Goal: Information Seeking & Learning: Learn about a topic

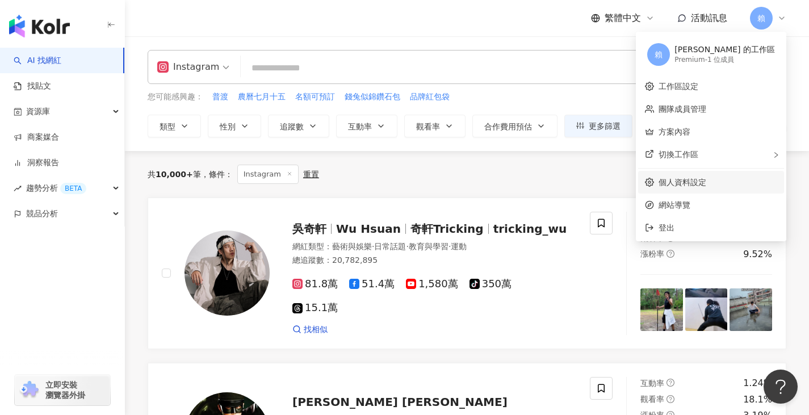
click at [706, 187] on link "個人資料設定" at bounding box center [682, 182] width 48 height 9
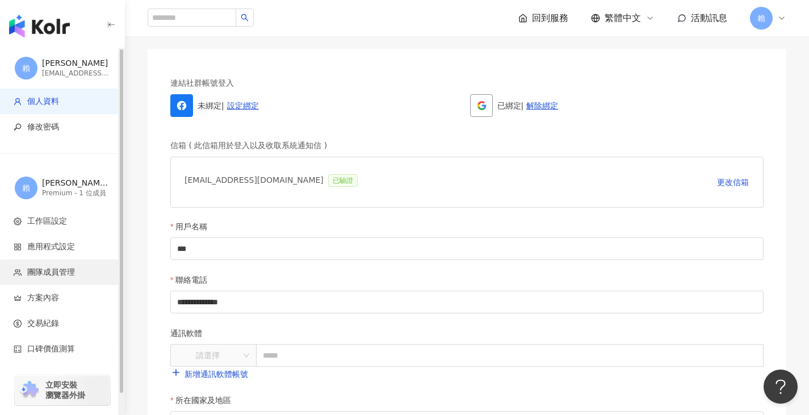
scroll to position [22, 0]
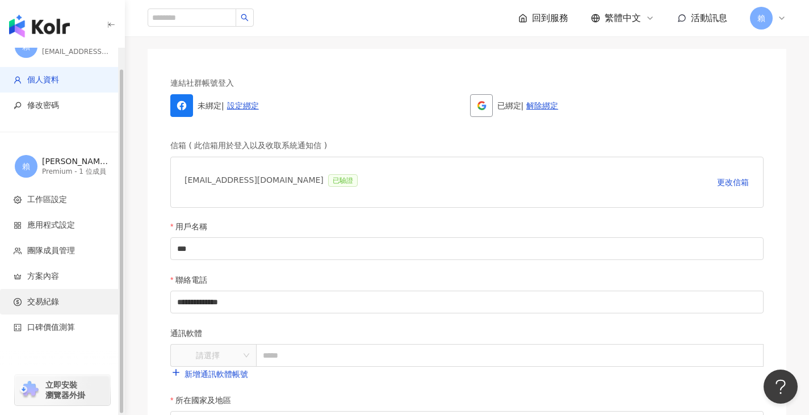
click at [85, 293] on li "交易紀錄" at bounding box center [62, 302] width 124 height 26
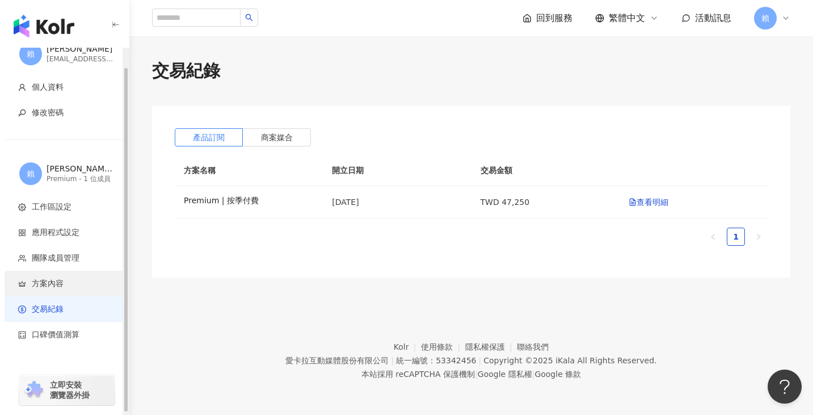
scroll to position [22, 0]
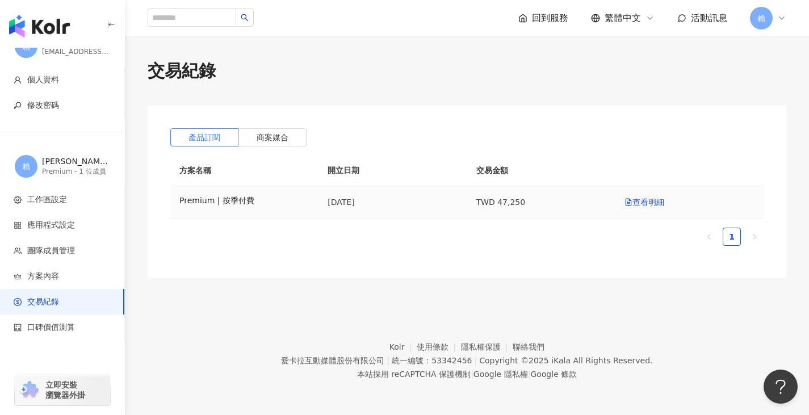
click at [647, 208] on td "查看明細" at bounding box center [689, 202] width 148 height 32
click at [644, 201] on link "查看明細" at bounding box center [644, 201] width 40 height 9
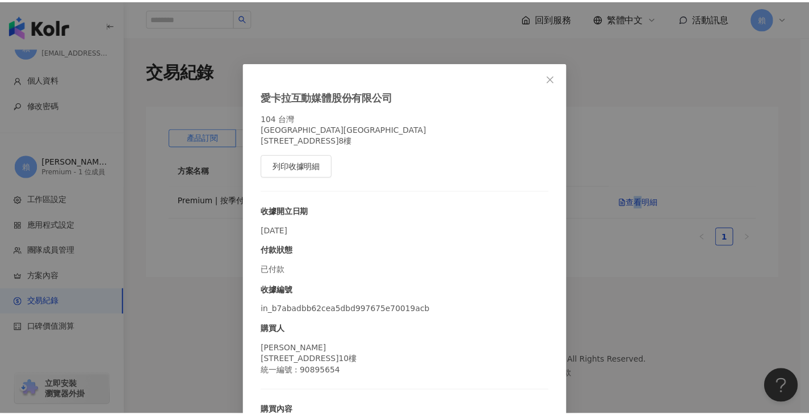
scroll to position [62, 0]
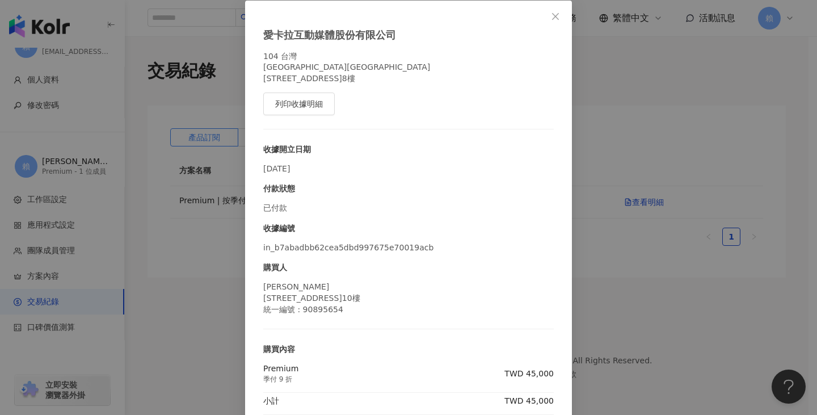
click at [630, 245] on div "愛卡拉互動媒體股份有限公司 104 台灣 台北市中山區 南京東路二段167號8樓 列印收據明細 收據開立日期 2025/9/4 付款狀態 已付款 收據編號 i…" at bounding box center [408, 207] width 817 height 415
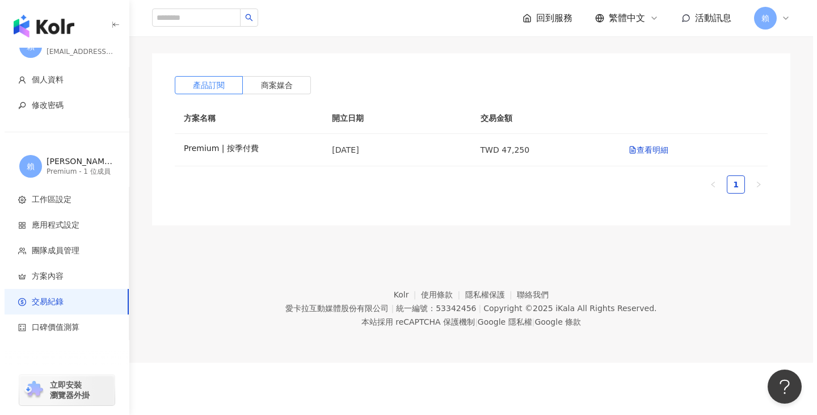
scroll to position [65, 0]
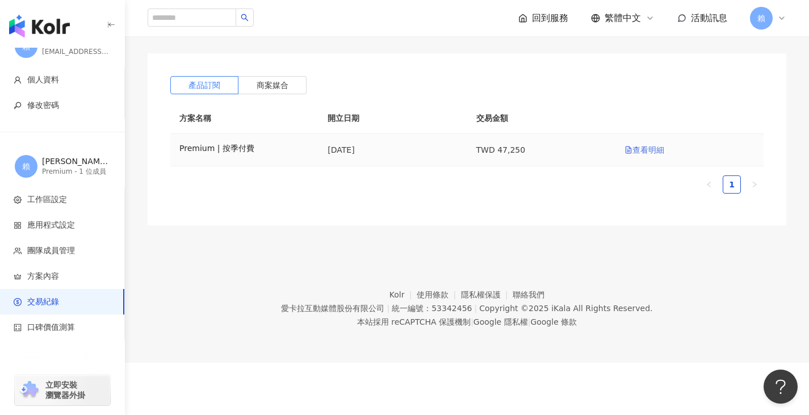
click at [659, 145] on link "查看明細" at bounding box center [644, 149] width 40 height 9
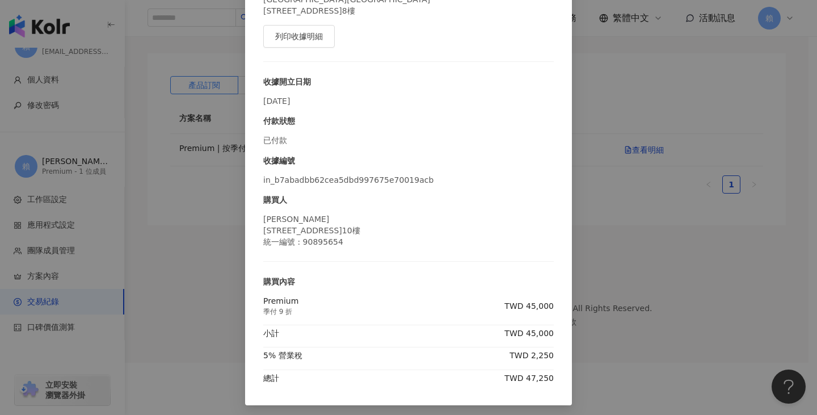
scroll to position [133, 0]
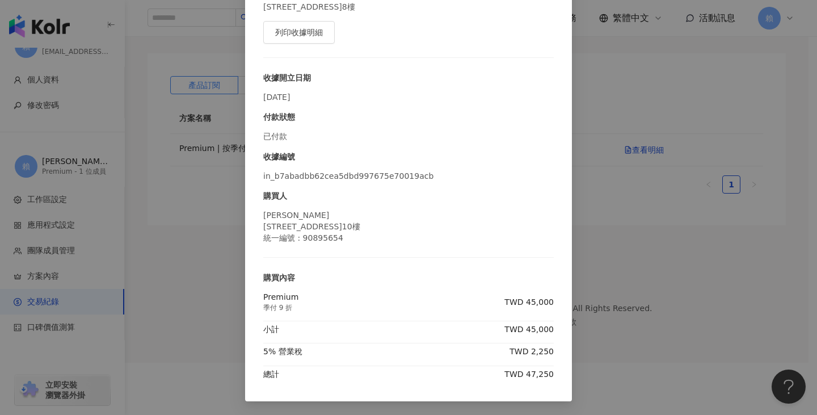
click at [627, 204] on div "愛卡拉互動媒體股份有限公司 104 台灣 台北市中山區 南京東路二段167號8樓 列印收據明細 收據開立日期 2025/9/4 付款狀態 已付款 收據編號 i…" at bounding box center [408, 207] width 817 height 415
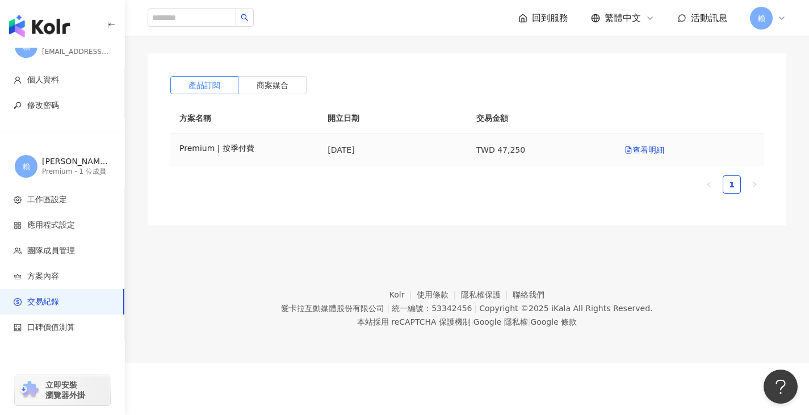
click at [657, 134] on td "查看明細" at bounding box center [689, 150] width 148 height 32
click at [651, 134] on td "查看明細" at bounding box center [689, 150] width 148 height 32
click at [644, 145] on link "查看明細" at bounding box center [644, 149] width 40 height 9
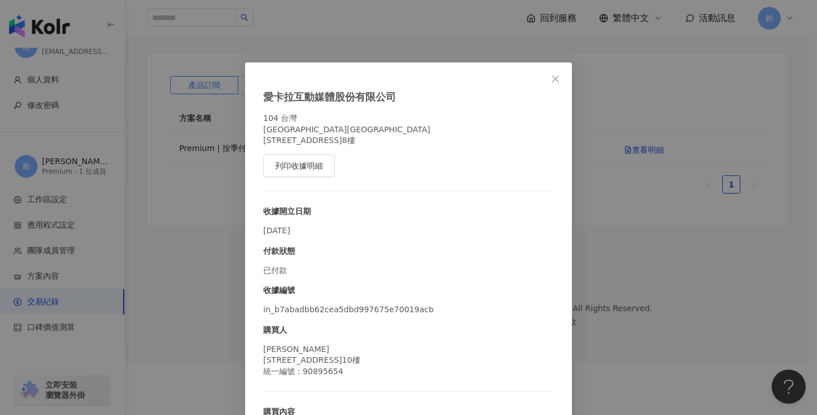
scroll to position [62, 0]
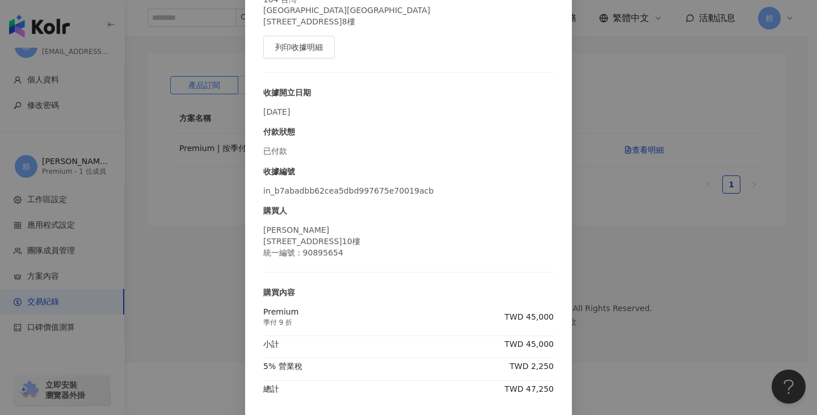
click at [638, 258] on div "愛卡拉互動媒體股份有限公司 104 台灣 台北市中山區 南京東路二段167號8樓 列印收據明細 收據開立日期 2025/9/4 付款狀態 已付款 收據編號 i…" at bounding box center [408, 207] width 817 height 415
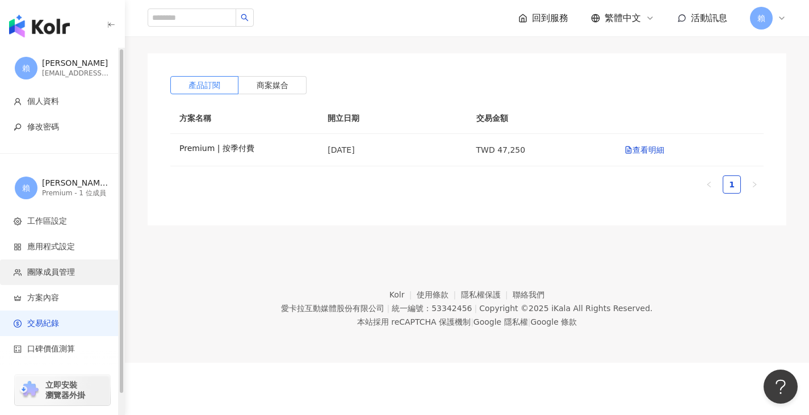
scroll to position [0, 0]
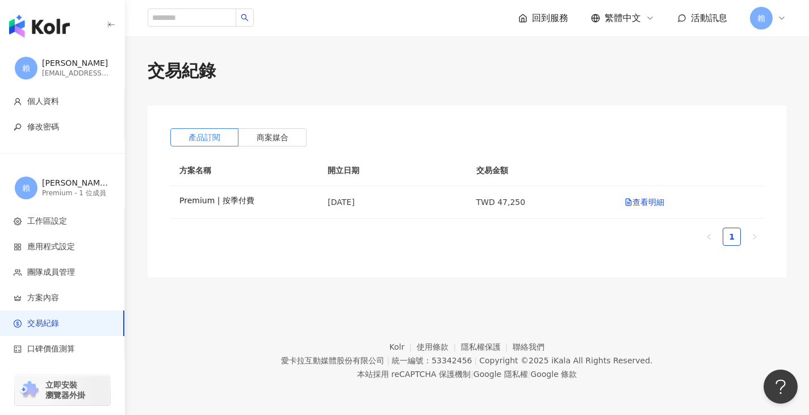
click at [56, 24] on img "button" at bounding box center [39, 26] width 61 height 23
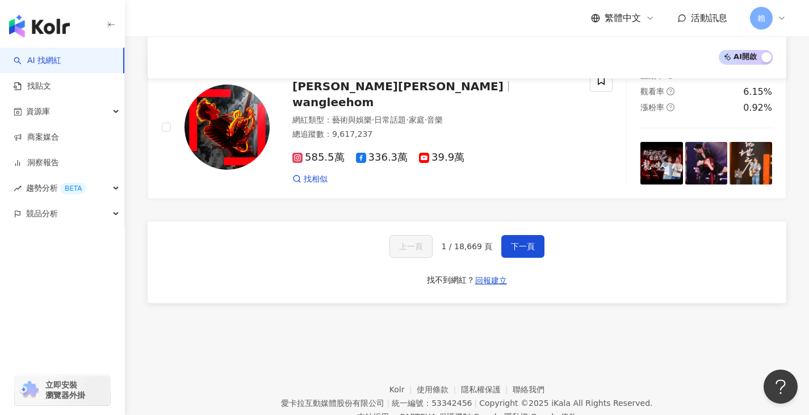
scroll to position [1908, 0]
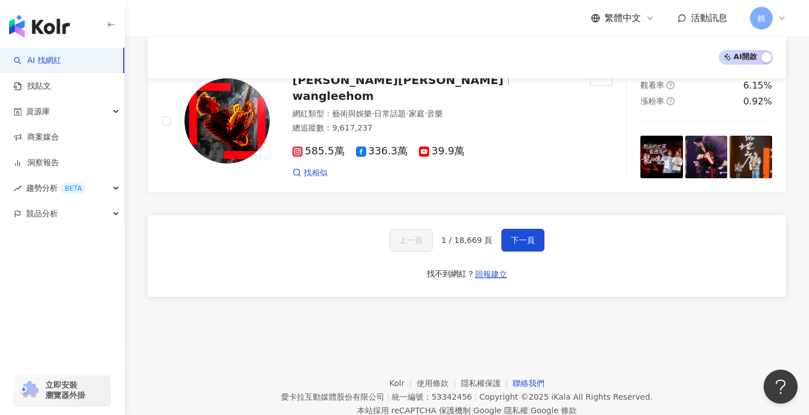
click at [524, 378] on link "聯絡我們" at bounding box center [528, 382] width 32 height 9
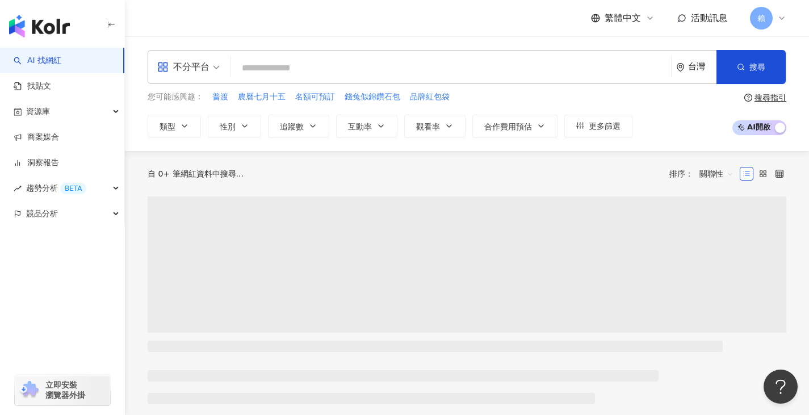
click at [788, 16] on div "繁體中文 活動訊息 [PERSON_NAME]" at bounding box center [467, 18] width 684 height 36
click at [781, 18] on icon at bounding box center [781, 18] width 9 height 9
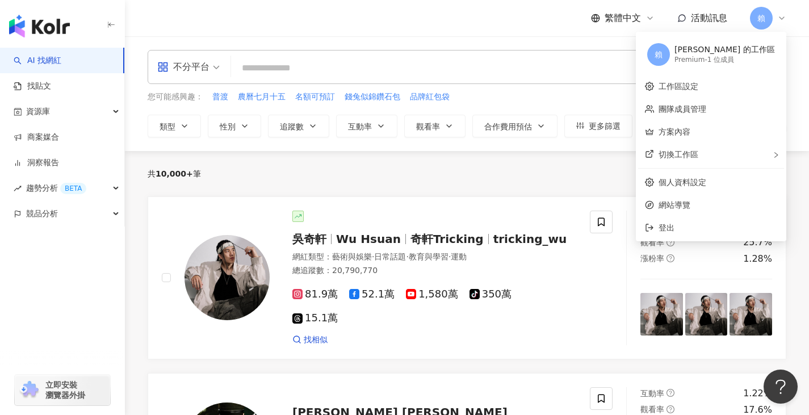
click at [781, 18] on icon at bounding box center [781, 18] width 9 height 9
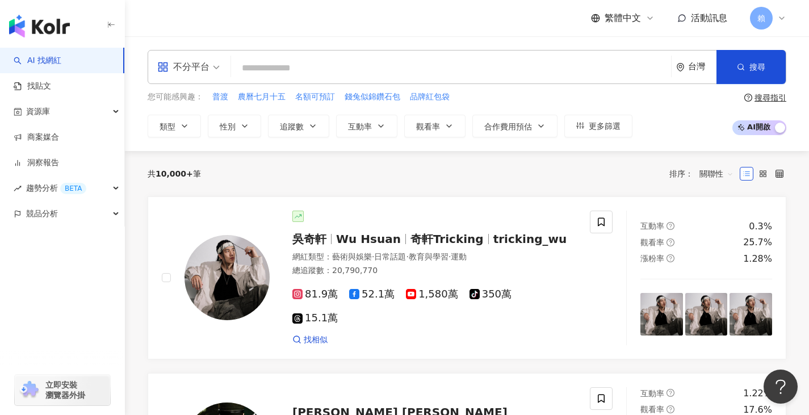
click at [781, 18] on icon at bounding box center [781, 18] width 9 height 9
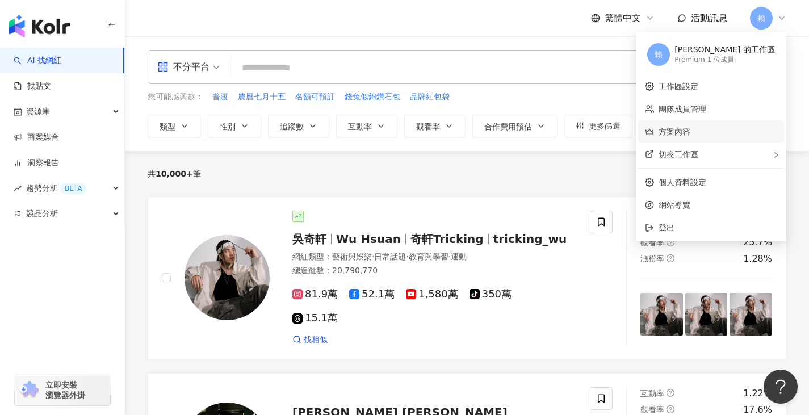
click at [690, 132] on link "方案內容" at bounding box center [674, 131] width 32 height 9
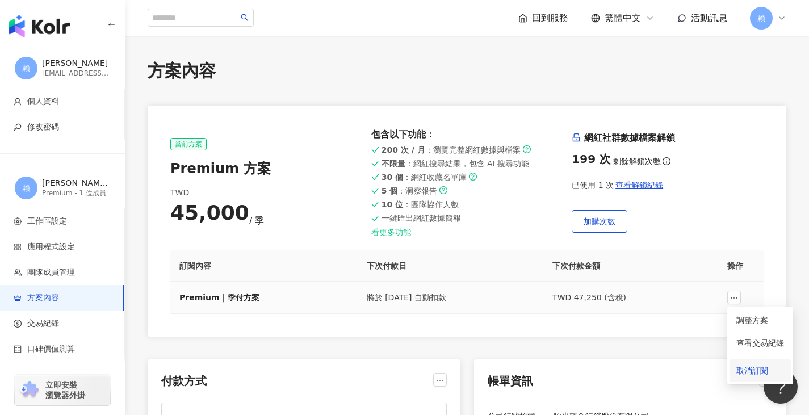
click at [758, 372] on span "取消訂閱" at bounding box center [760, 370] width 48 height 12
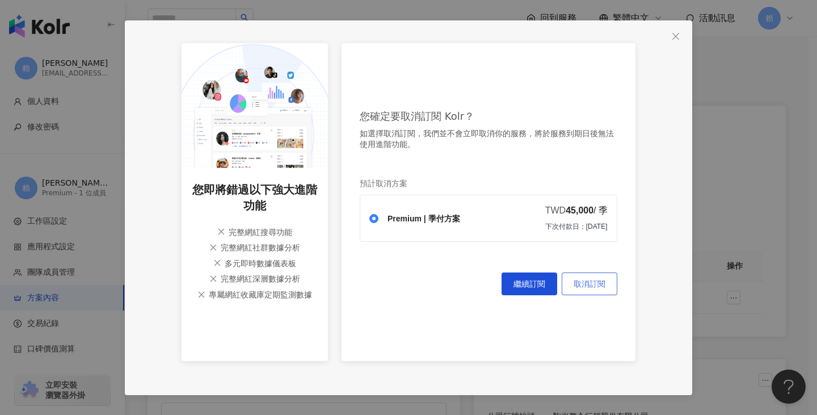
click at [603, 288] on span "取消訂閱" at bounding box center [590, 283] width 32 height 9
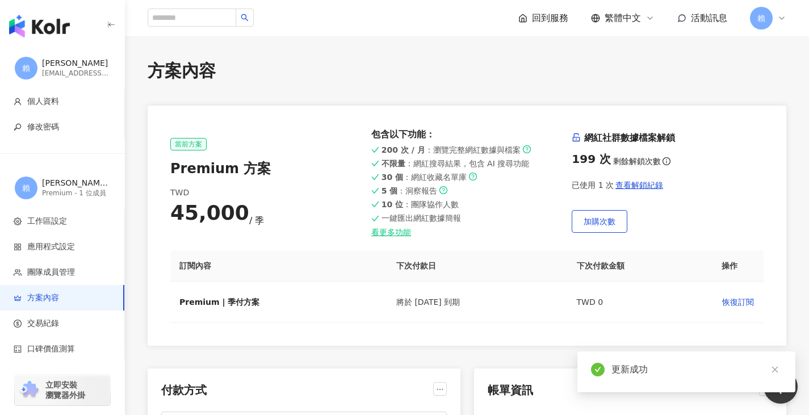
scroll to position [113, 0]
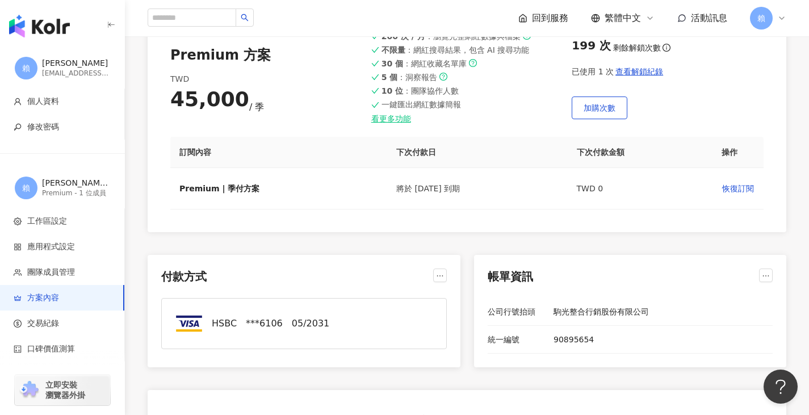
click at [529, 338] on div "統一編號" at bounding box center [515, 339] width 57 height 9
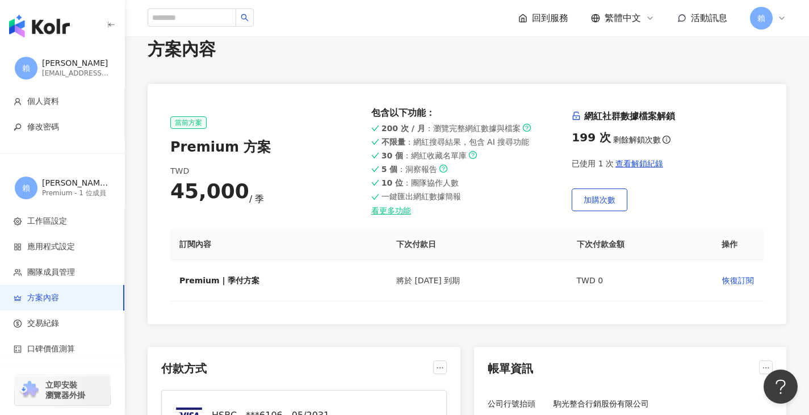
scroll to position [0, 0]
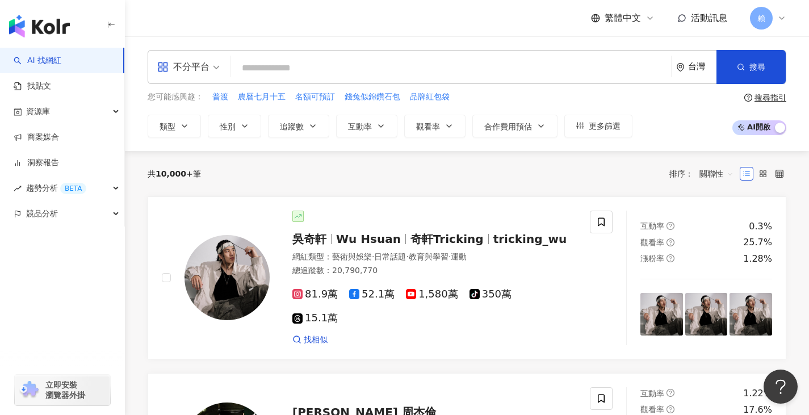
drag, startPoint x: 345, startPoint y: 69, endPoint x: 323, endPoint y: 71, distance: 21.7
click at [345, 69] on input "search" at bounding box center [450, 68] width 431 height 22
paste input "**********"
type input "**********"
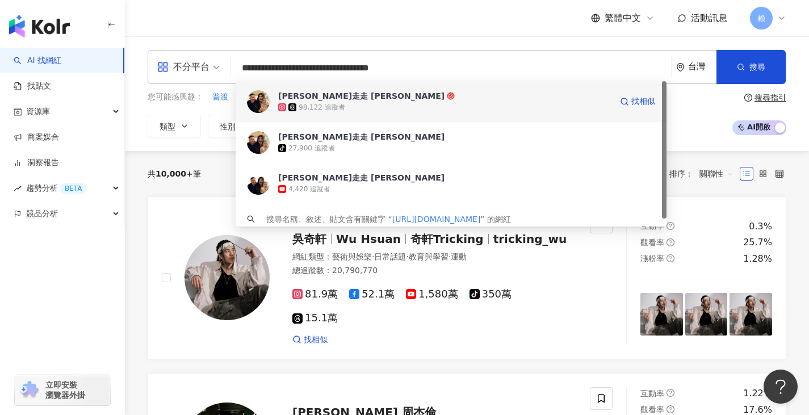
click at [416, 106] on div "98,122 追蹤者" at bounding box center [444, 107] width 333 height 11
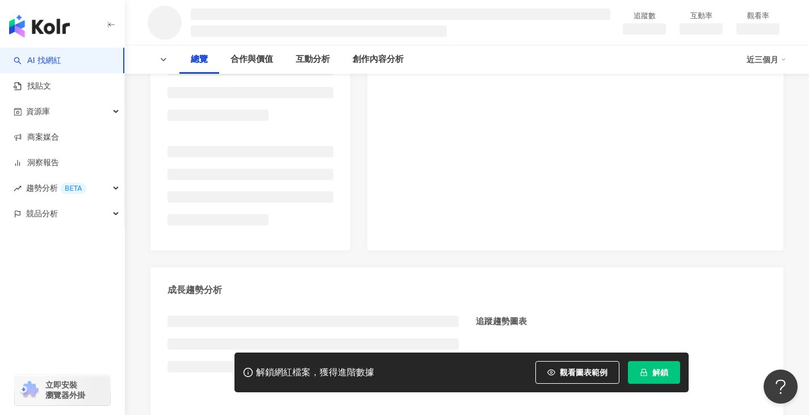
scroll to position [227, 0]
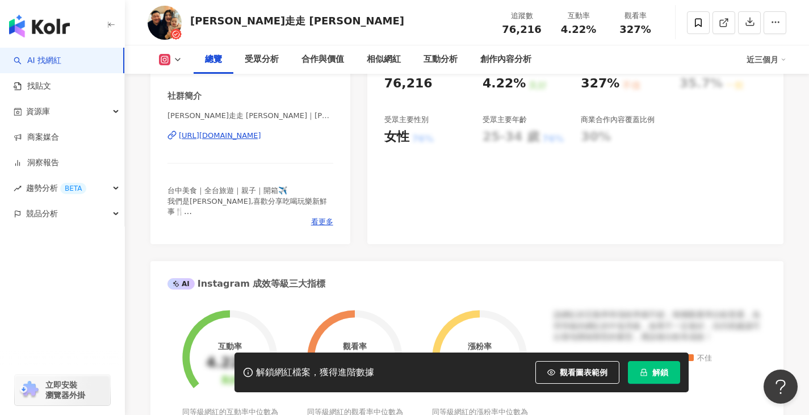
click at [651, 371] on button "解鎖" at bounding box center [654, 372] width 52 height 23
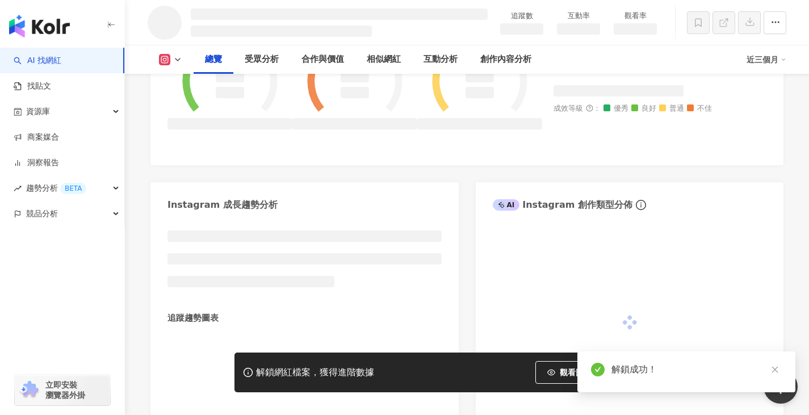
scroll to position [460, 0]
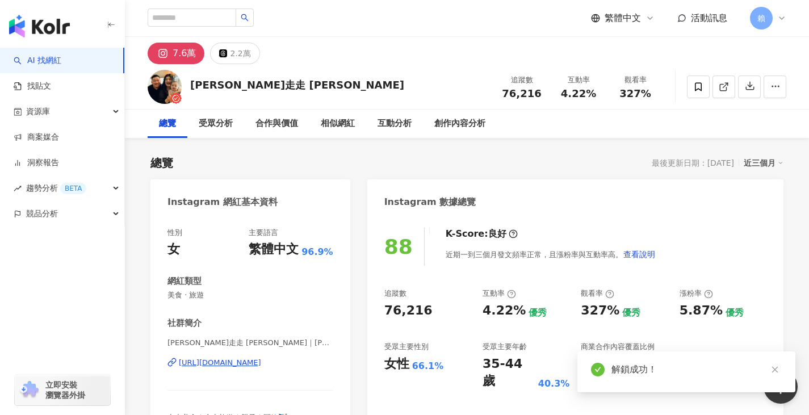
click at [554, 308] on div "追蹤數 76,216 互動率 4.22% 優秀 觀看率 327% 優秀 漲粉率 5.87% 優秀 受眾主要性別 女性 66.1% 受眾主要年齡 35-44 歲…" at bounding box center [575, 339] width 382 height 102
click at [515, 355] on div "35-44 歲" at bounding box center [508, 372] width 53 height 35
click at [642, 355] on div "63.5%" at bounding box center [623, 364] width 87 height 18
